Goal: Check status: Check status

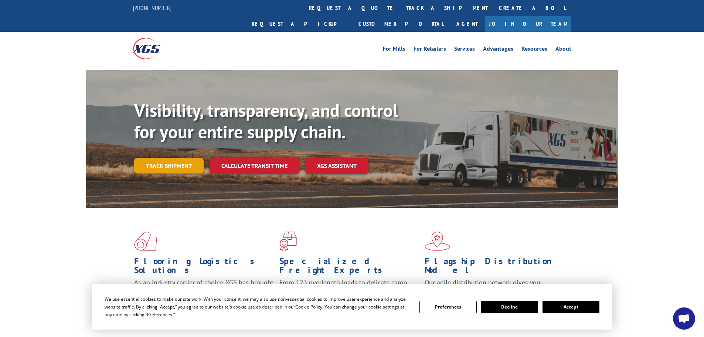
click at [167, 158] on link "Track shipment" at bounding box center [168, 166] width 69 height 16
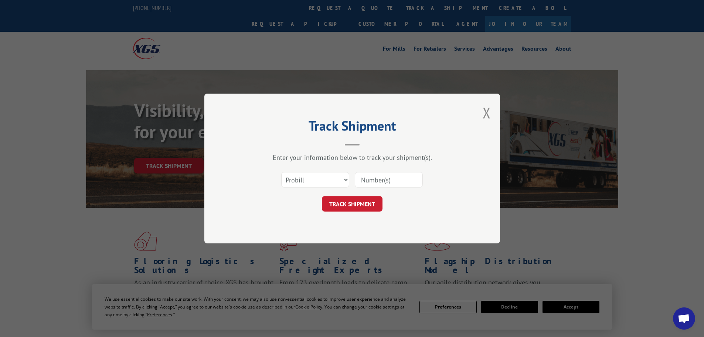
click at [353, 175] on div "Select category... Probill BOL PO" at bounding box center [352, 179] width 222 height 24
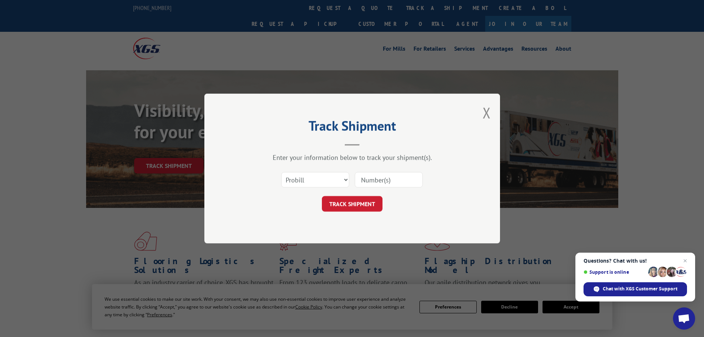
drag, startPoint x: 353, startPoint y: 175, endPoint x: 396, endPoint y: 135, distance: 59.4
click at [396, 135] on h2 "Track Shipment" at bounding box center [352, 127] width 222 height 14
click at [380, 178] on input at bounding box center [389, 180] width 68 height 16
paste input "0369756596"
type input "0369756596"
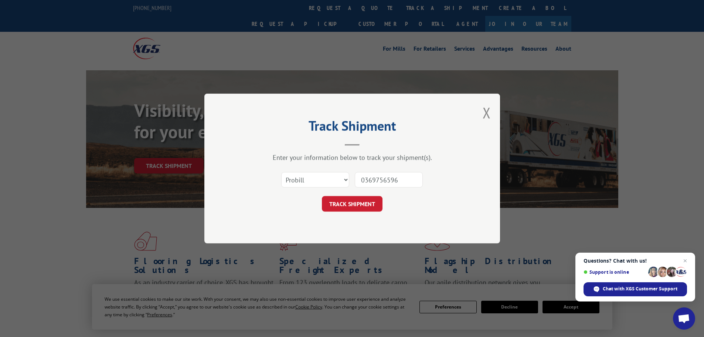
click at [371, 211] on button "TRACK SHIPMENT" at bounding box center [352, 204] width 61 height 16
